Goal: Communication & Community: Answer question/provide support

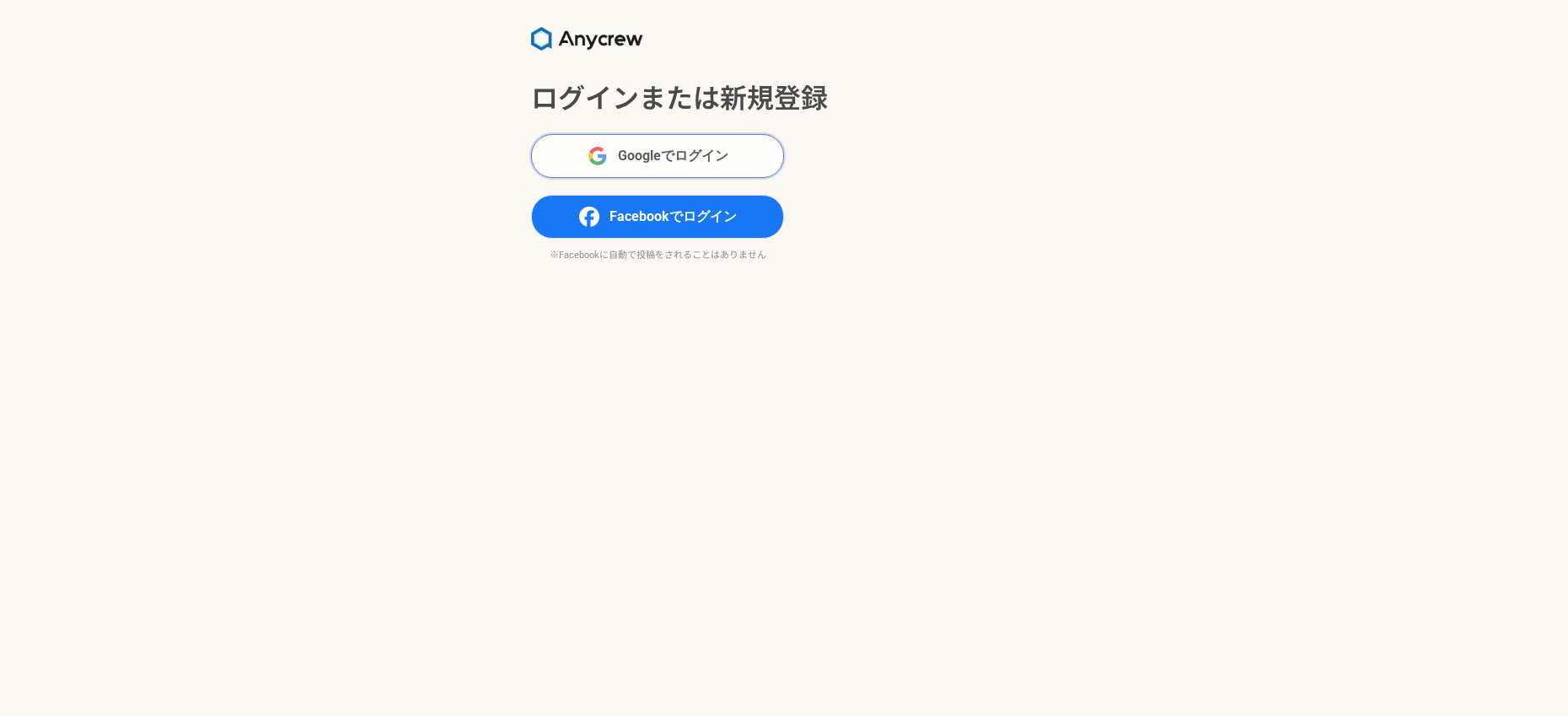
click at [669, 161] on span "Googleでログイン" at bounding box center [673, 156] width 110 height 20
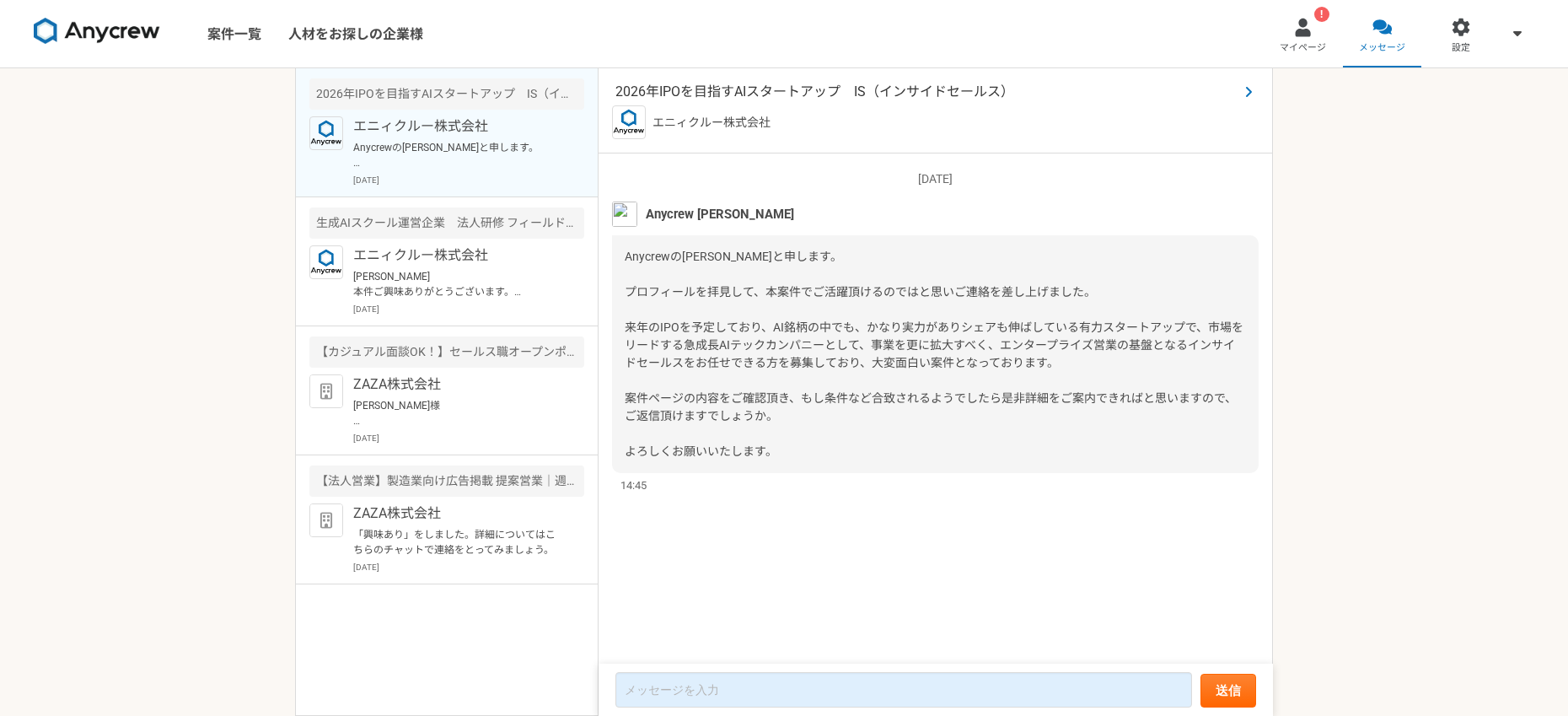
click at [752, 89] on span "2026年IPOを目指すAIスタートアップ　IS（インサイドセールス）" at bounding box center [927, 92] width 623 height 20
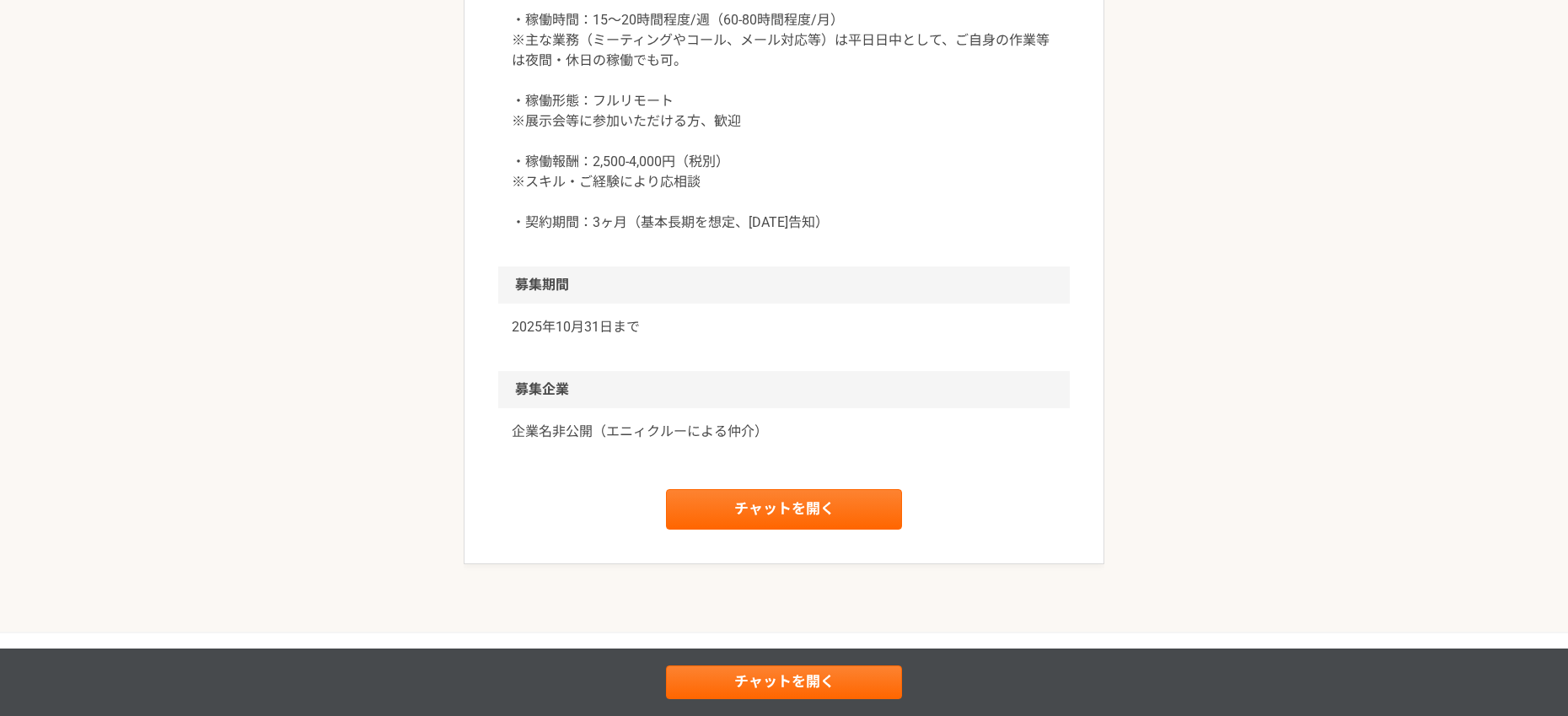
scroll to position [1831, 0]
click at [732, 529] on link "チャットを開く" at bounding box center [784, 509] width 236 height 40
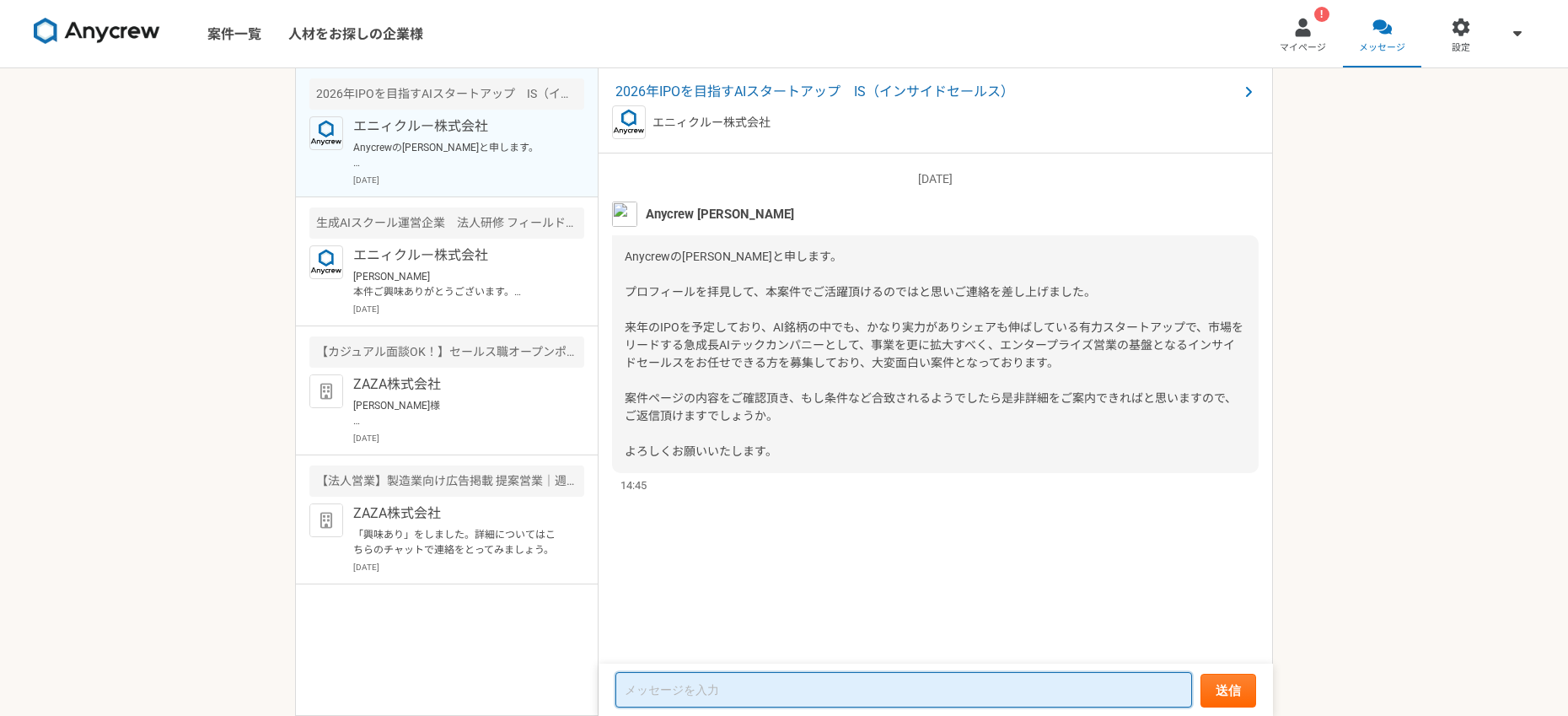
click at [656, 701] on textarea at bounding box center [904, 689] width 576 height 36
type textarea "ご連絡ありがとうございます！ぜひ詳細をお伺いしたいです。"
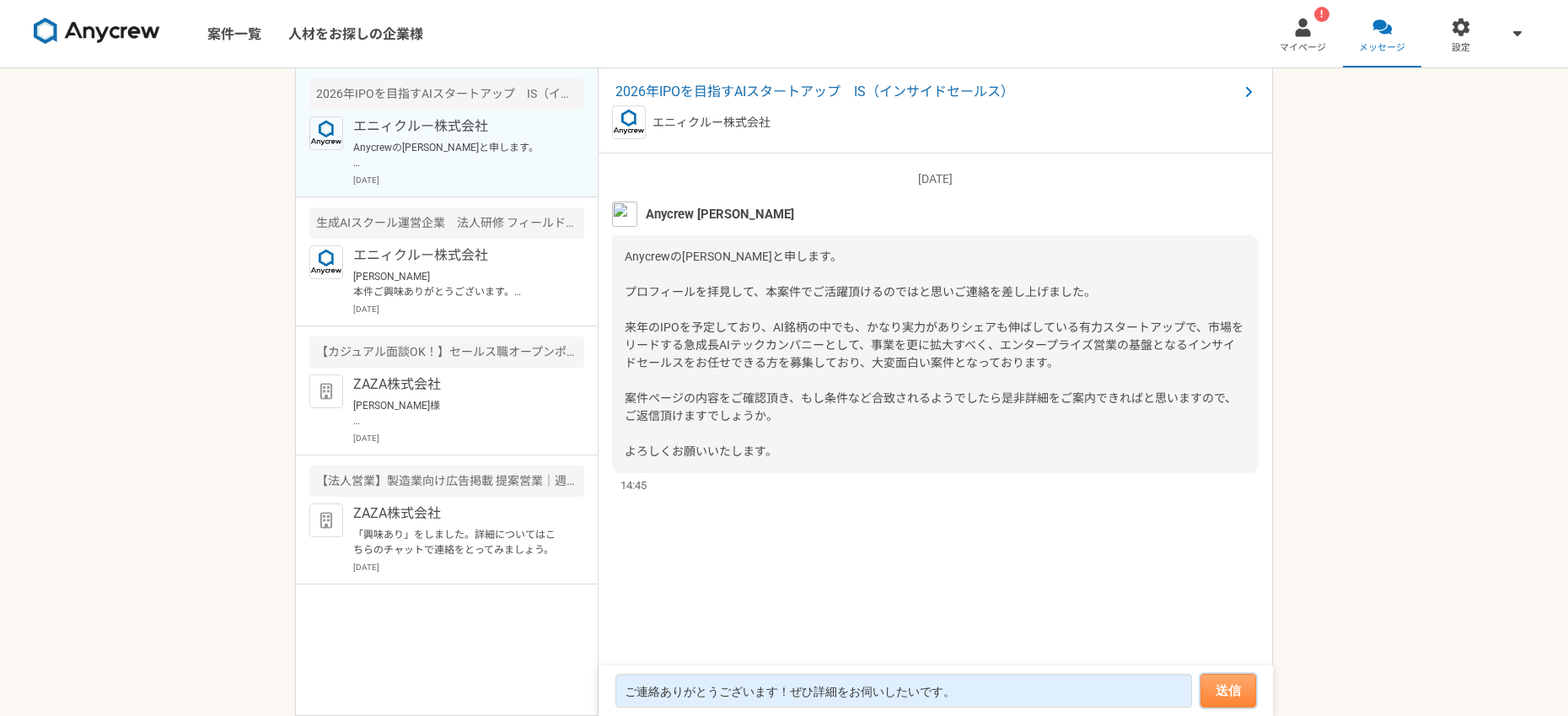
click at [1208, 685] on button "送信" at bounding box center [1228, 690] width 56 height 34
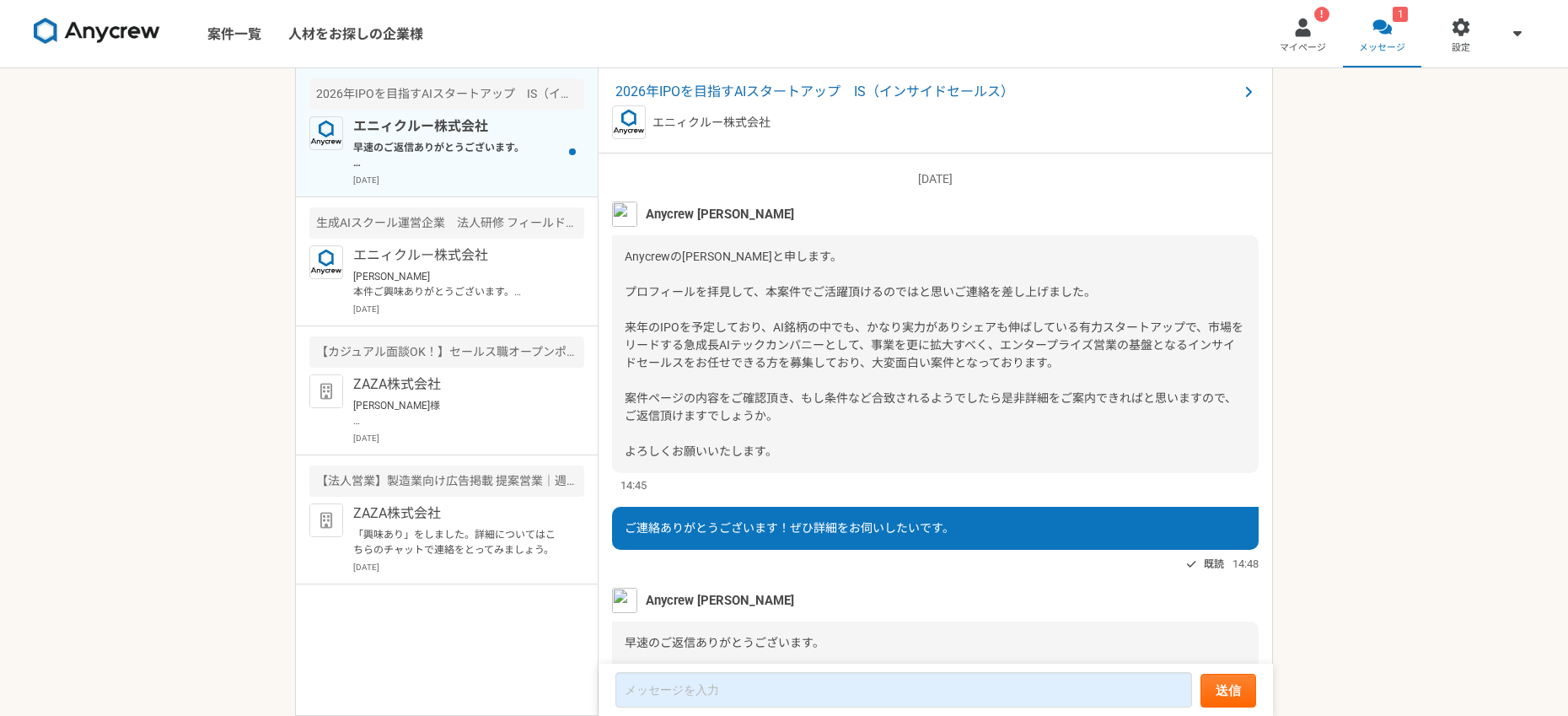
scroll to position [176, 0]
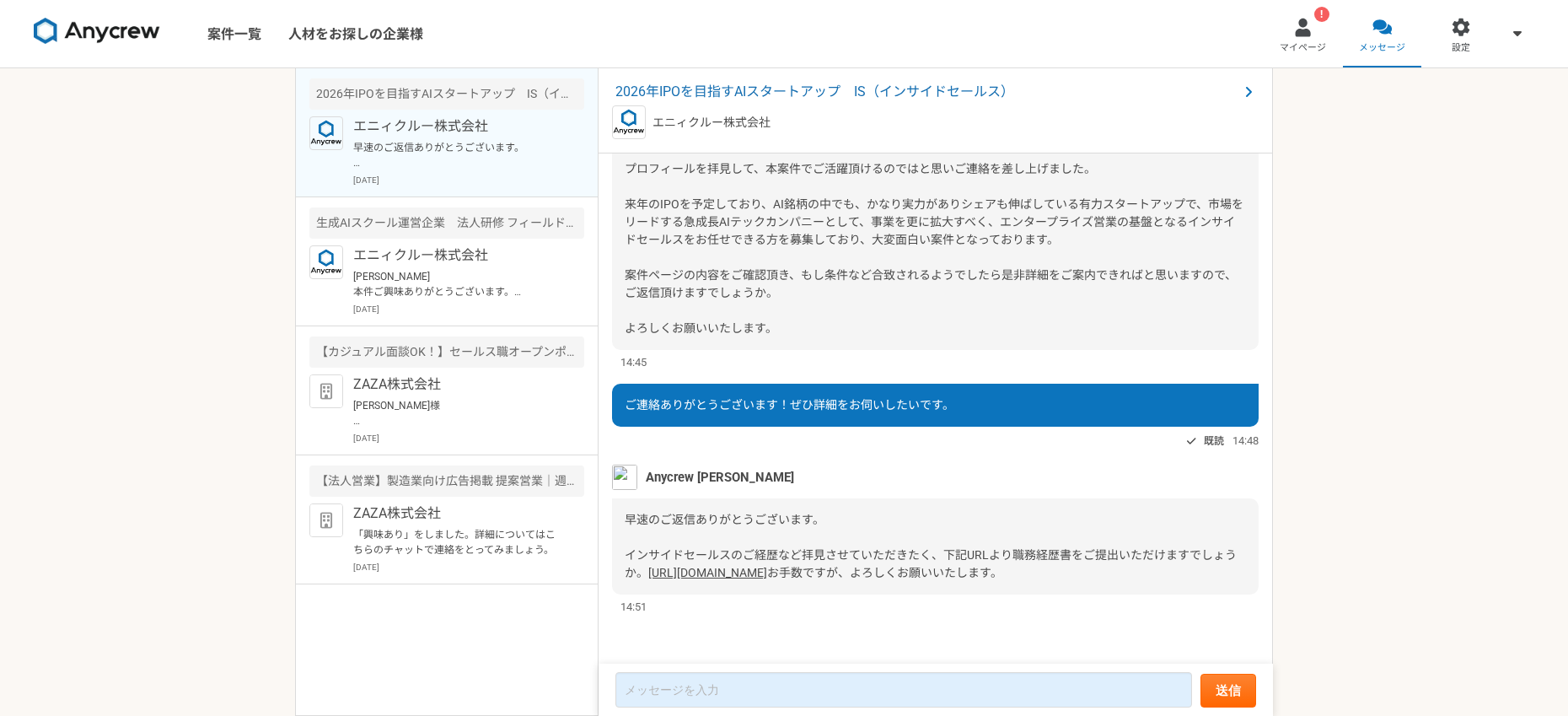
click at [734, 566] on link "https://docs.google.com/forms/d/e/1FAIpQLSfJE64EV3BGW2TR7cjWlbMMBctVyyyb62YhEFI…" at bounding box center [708, 573] width 119 height 14
